Goal: Task Accomplishment & Management: Use online tool/utility

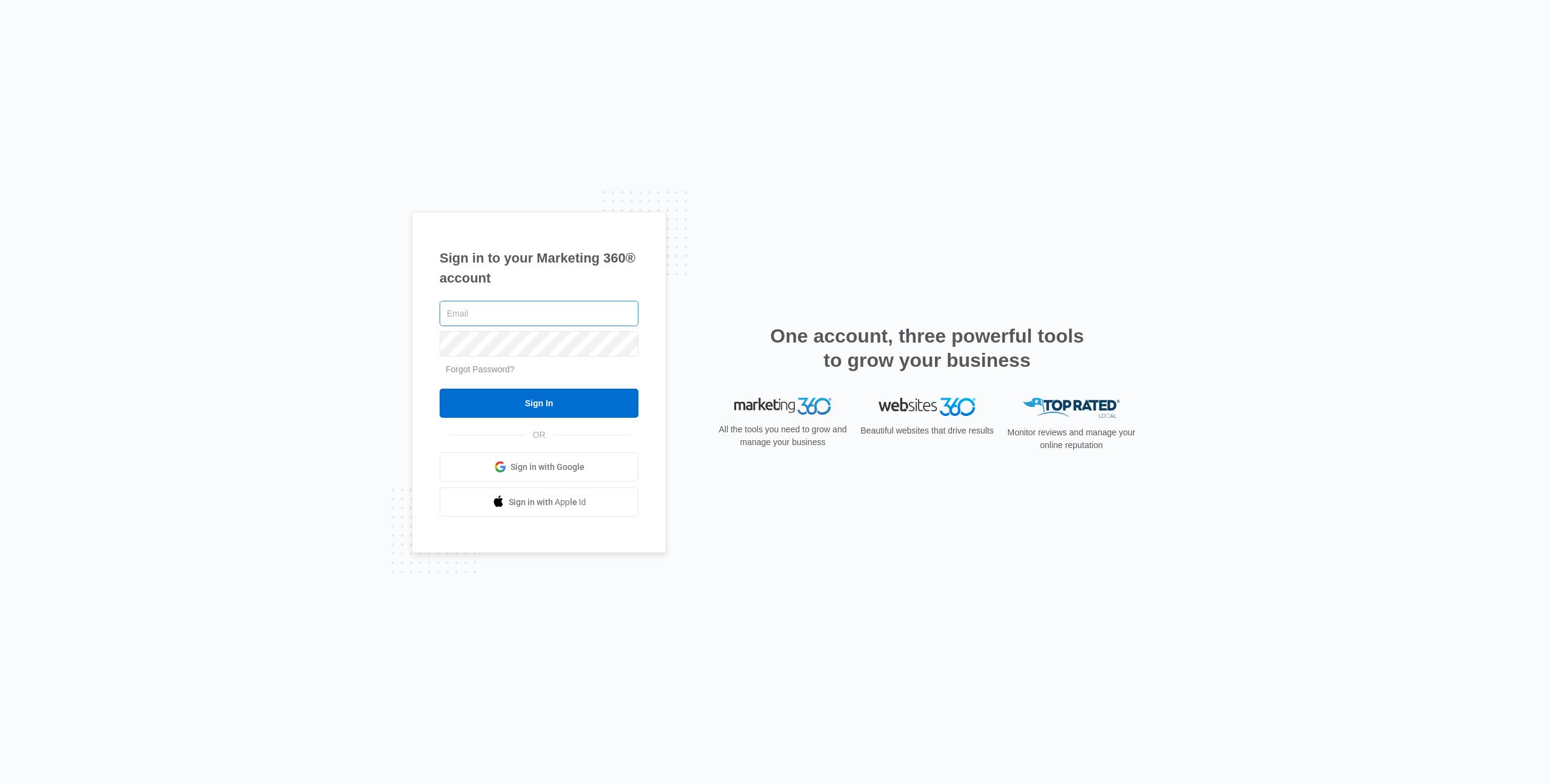
click at [595, 315] on input "text" at bounding box center [539, 313] width 199 height 25
click at [617, 329] on nordpass-icon at bounding box center [539, 329] width 199 height 0
click at [619, 329] on nordpass-icon at bounding box center [539, 329] width 199 height 0
click at [0, 783] on nordpass-autofill-portal at bounding box center [0, 784] width 0 height 0
type input "[PERSON_NAME][EMAIL_ADDRESS][PERSON_NAME][DOMAIN_NAME]"
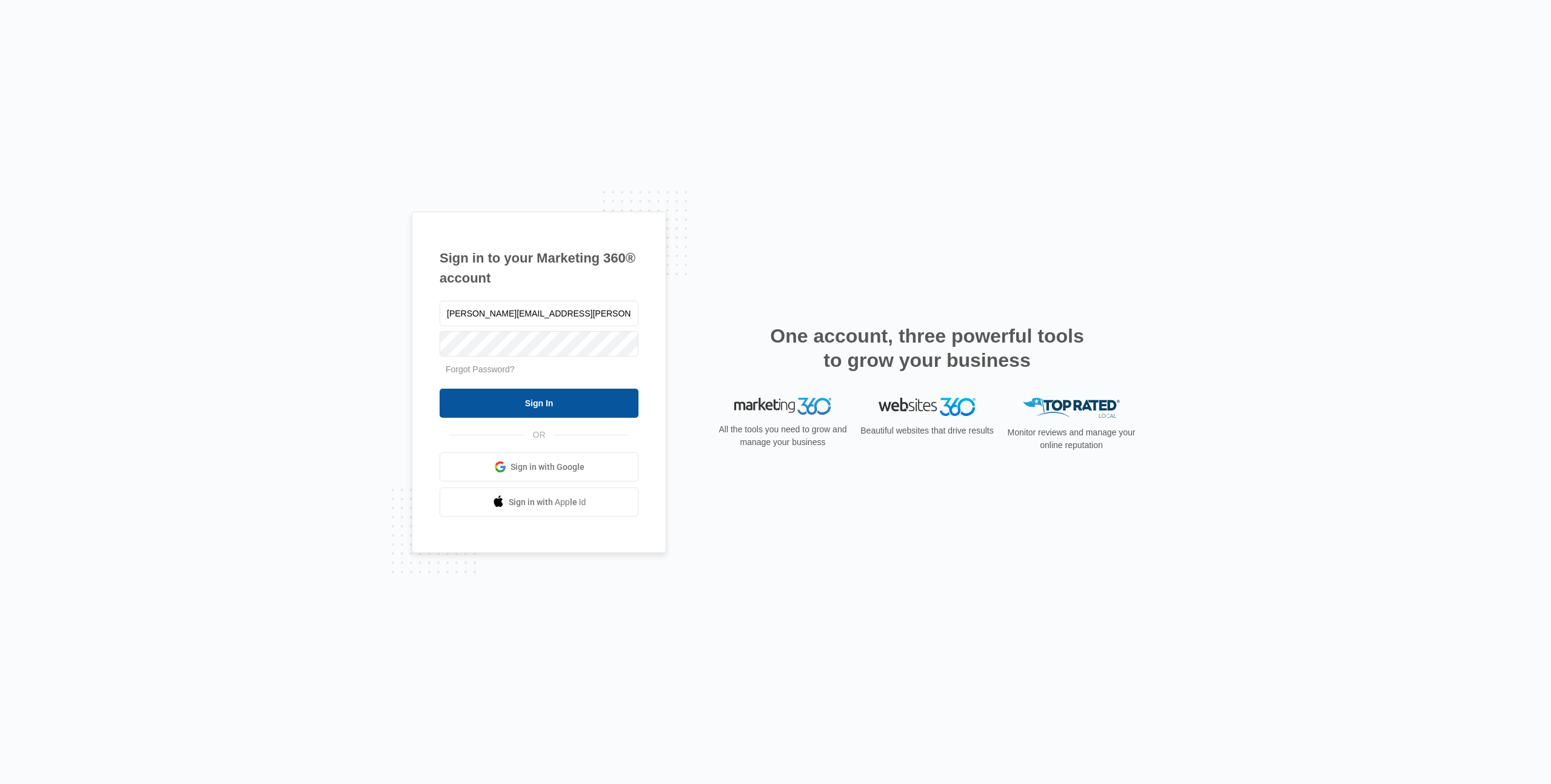
click at [563, 405] on input "Sign In" at bounding box center [539, 403] width 199 height 29
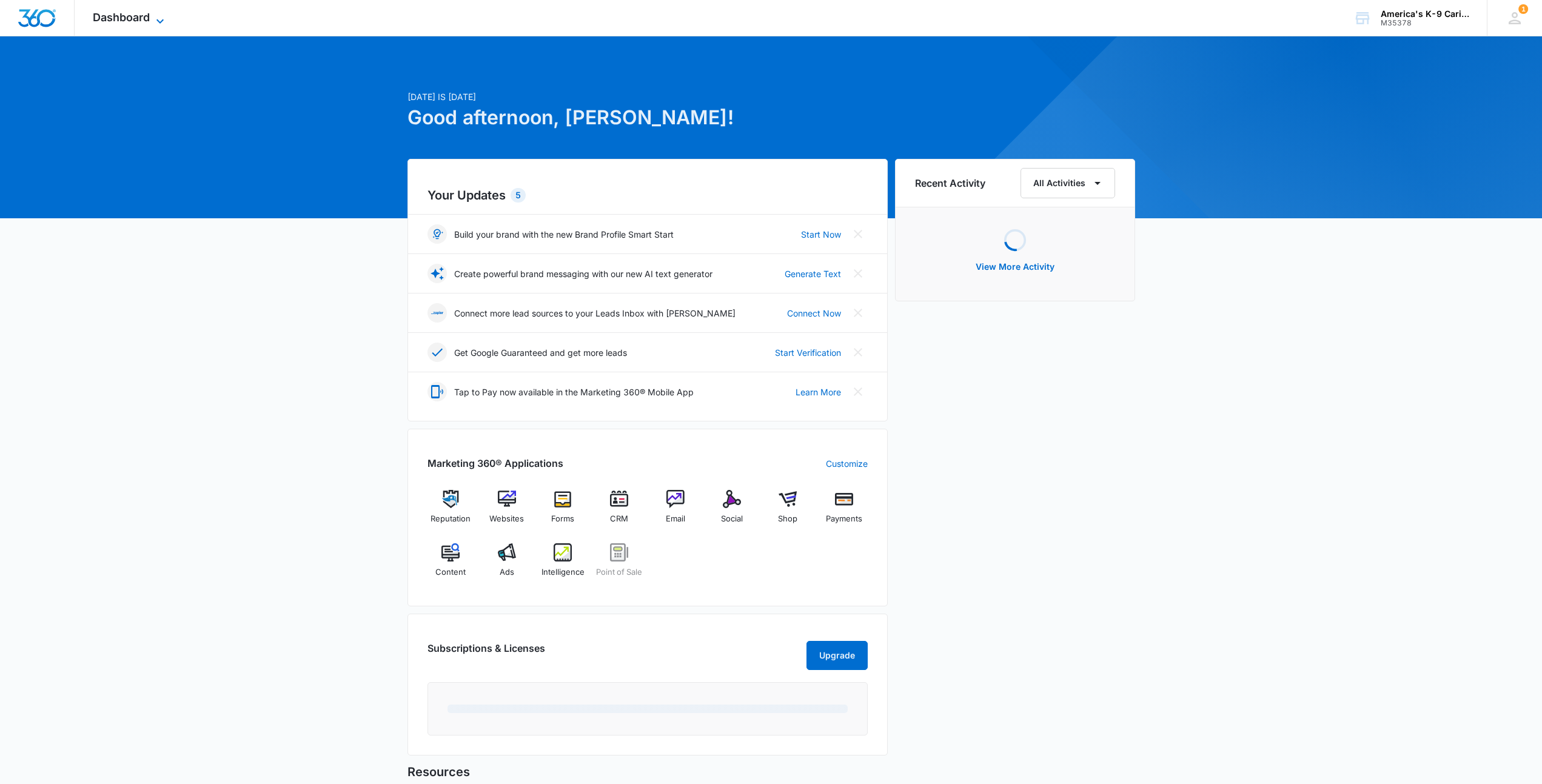
click at [145, 19] on span "Dashboard" at bounding box center [121, 17] width 57 height 13
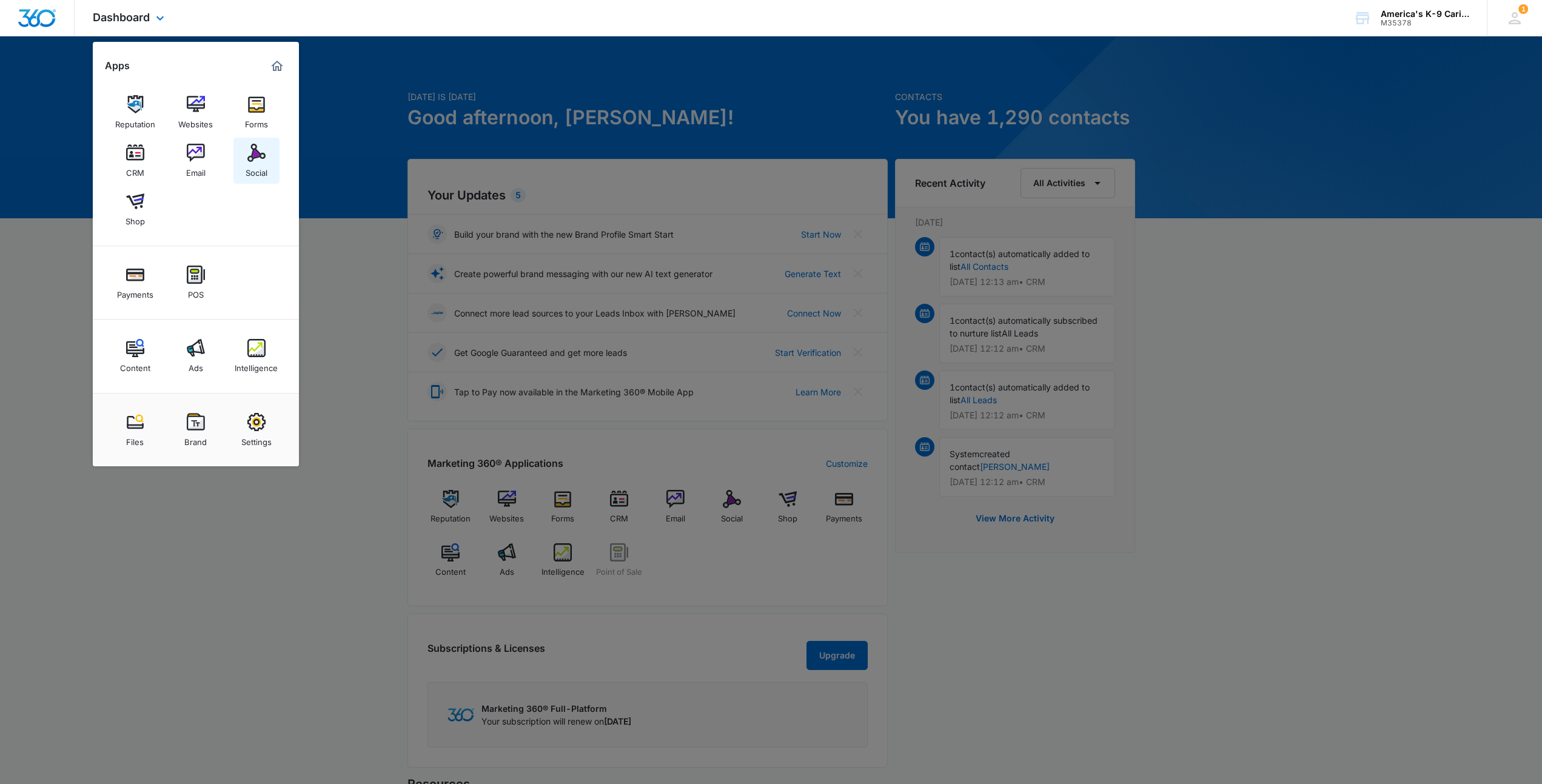
click at [259, 156] on img at bounding box center [257, 153] width 19 height 19
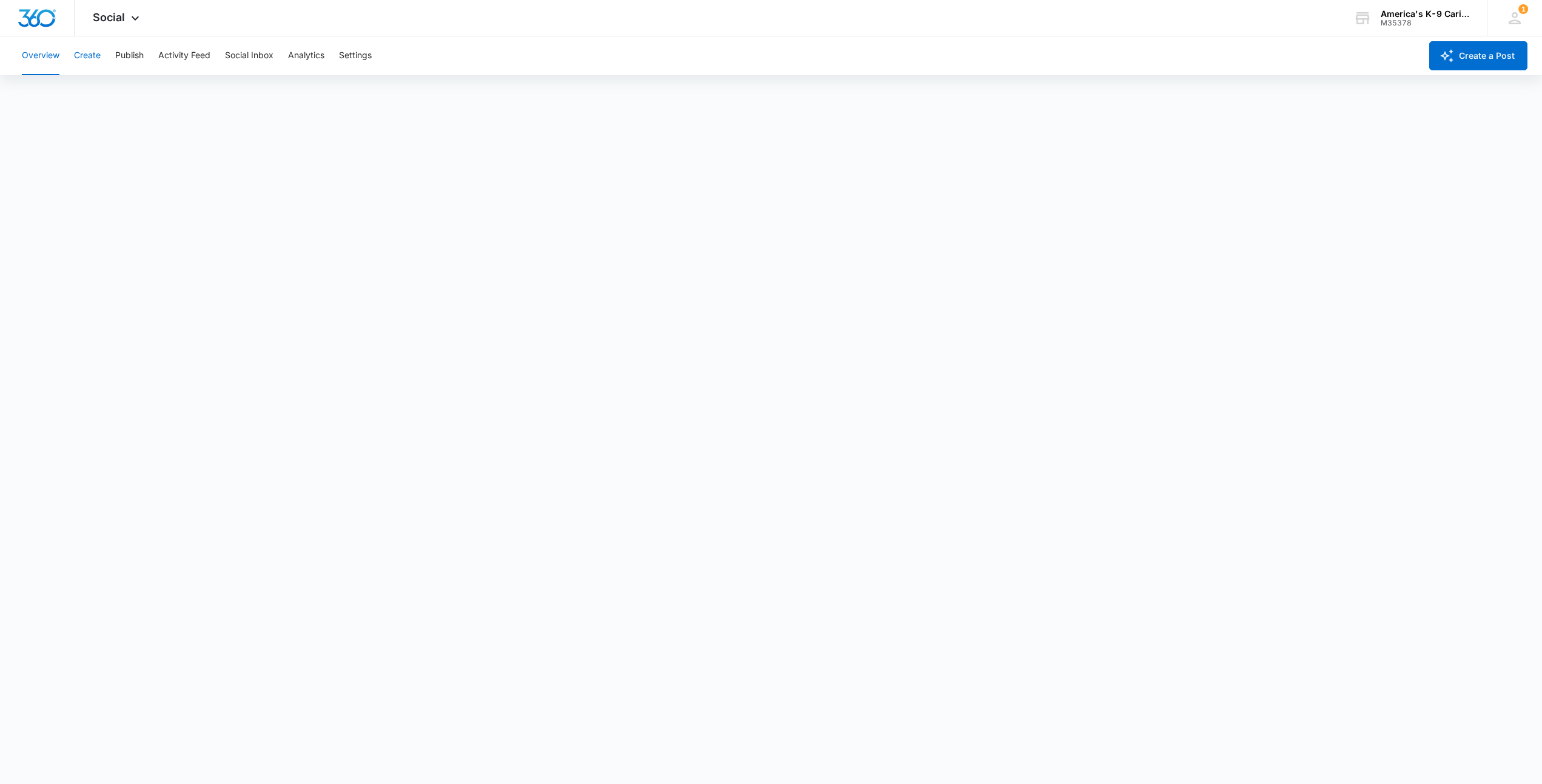
click at [97, 58] on button "Create" at bounding box center [87, 56] width 27 height 39
click at [131, 56] on button "Publish" at bounding box center [130, 56] width 29 height 39
click at [90, 56] on button "Create" at bounding box center [87, 56] width 27 height 39
click at [43, 51] on button "Overview" at bounding box center [40, 56] width 38 height 39
